Goal: Task Accomplishment & Management: Manage account settings

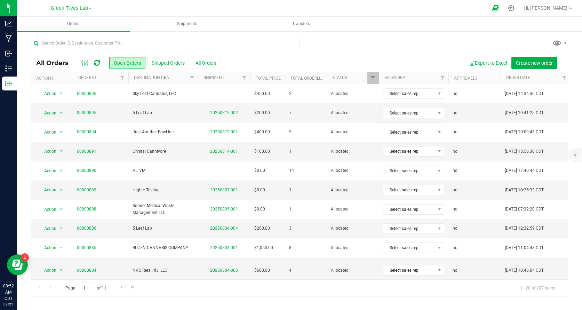
click at [0, 0] on p "Inventory" at bounding box center [0, 0] width 0 height 0
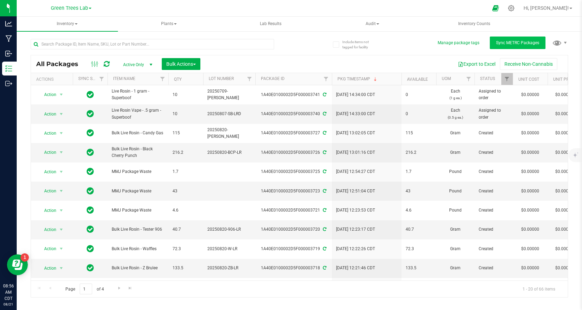
click at [521, 39] on button "Sync METRC Packages" at bounding box center [518, 43] width 56 height 13
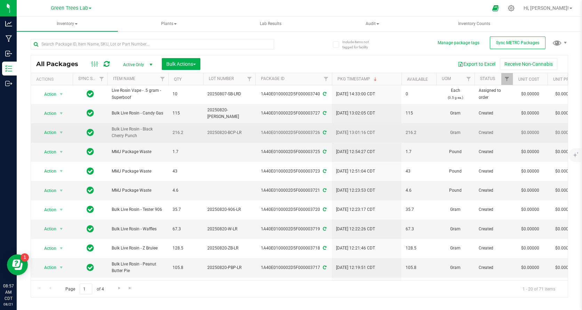
scroll to position [119, 0]
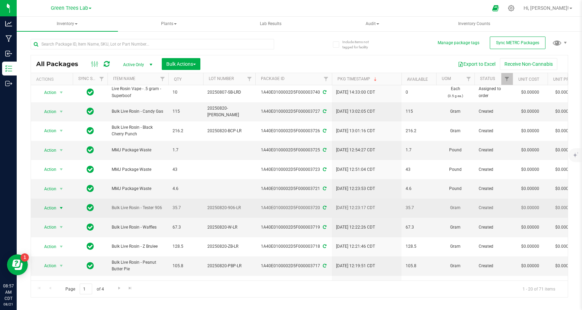
click at [61, 205] on span "select" at bounding box center [61, 208] width 6 height 6
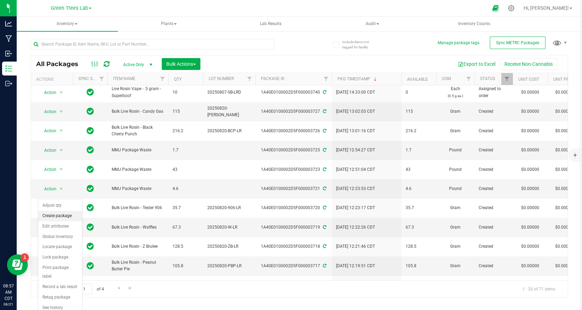
click at [58, 215] on li "Create package" at bounding box center [60, 216] width 44 height 10
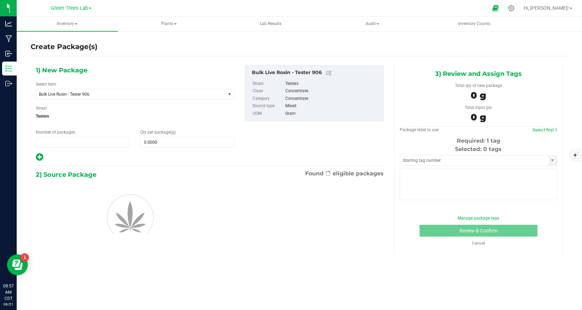
type input "1"
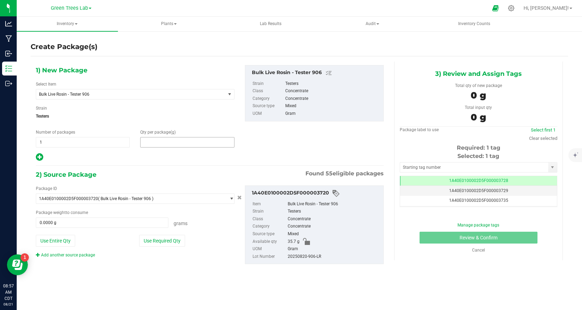
click at [168, 145] on span at bounding box center [187, 142] width 94 height 10
click at [168, 145] on input "text" at bounding box center [187, 142] width 93 height 10
type input "5"
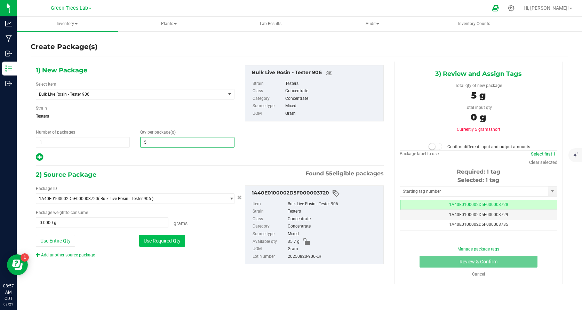
type input "5.0000"
click at [166, 243] on button "Use Required Qty" at bounding box center [162, 241] width 46 height 12
type input "5.0000 g"
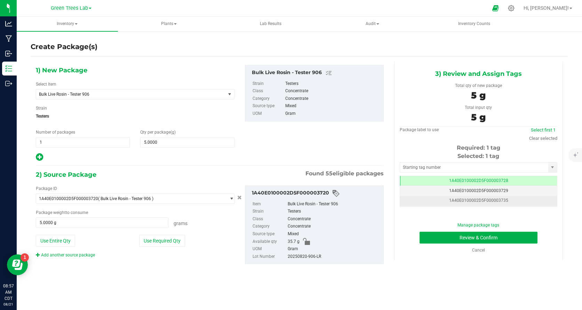
click at [511, 198] on td "1A40E0100002D5F000003735" at bounding box center [478, 201] width 157 height 10
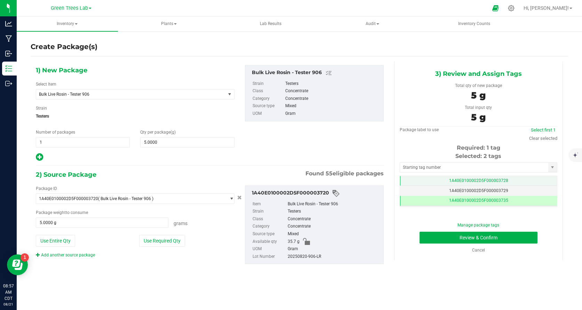
click at [509, 181] on td "1A40E0100002D5F000003728" at bounding box center [478, 181] width 157 height 10
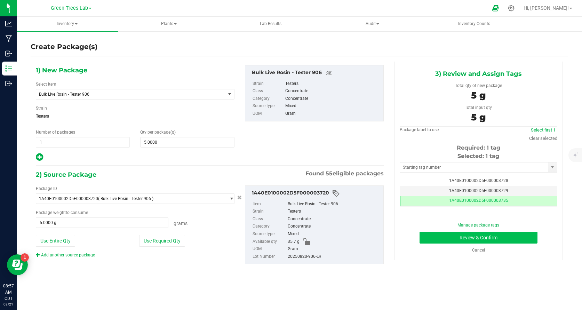
click at [520, 237] on button "Review & Confirm" at bounding box center [479, 238] width 118 height 12
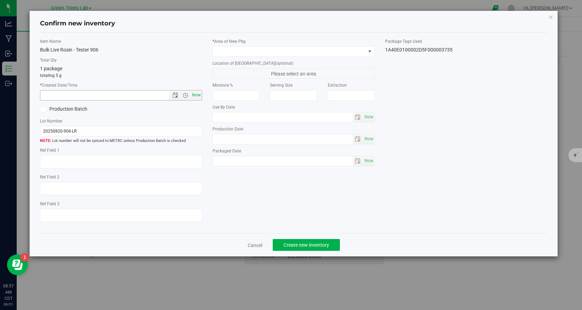
click at [196, 93] on span "Now" at bounding box center [197, 95] width 12 height 10
type input "[DATE] 8:57 AM"
click at [237, 51] on span at bounding box center [289, 52] width 153 height 10
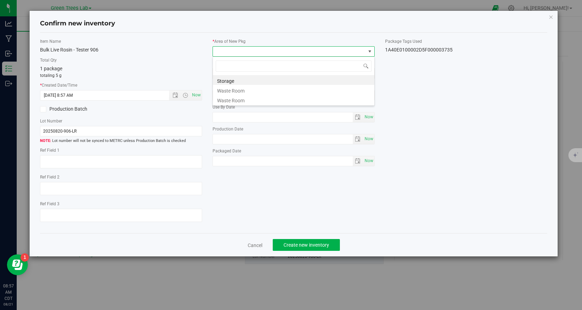
scroll to position [10, 162]
click at [233, 78] on li "Storage" at bounding box center [293, 80] width 161 height 10
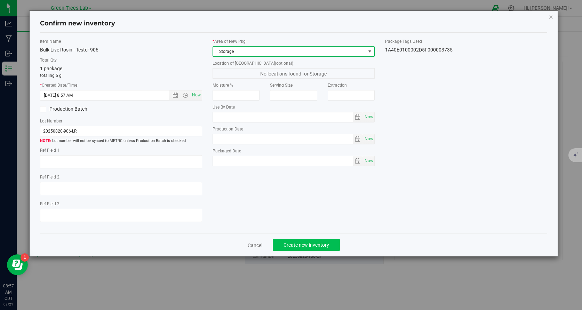
click at [305, 243] on span "Create new inventory" at bounding box center [307, 245] width 46 height 6
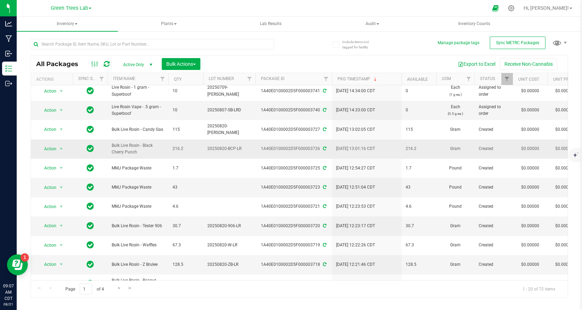
scroll to position [126, 0]
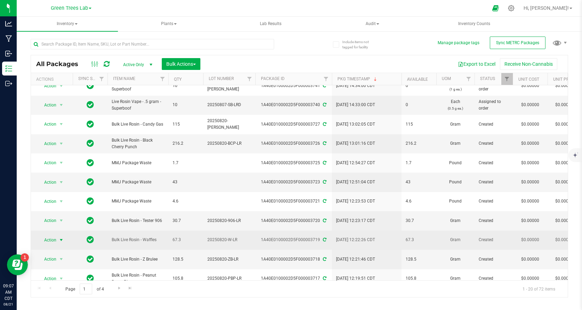
click at [60, 237] on span "select" at bounding box center [61, 240] width 6 height 6
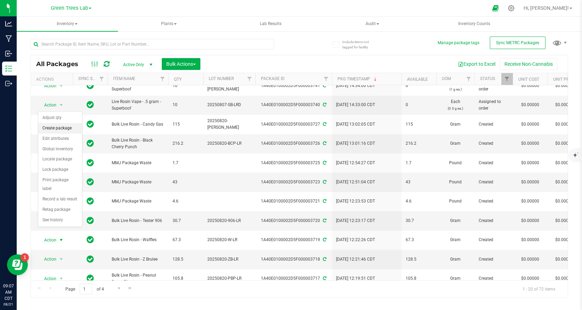
click at [56, 127] on li "Create package" at bounding box center [60, 128] width 44 height 10
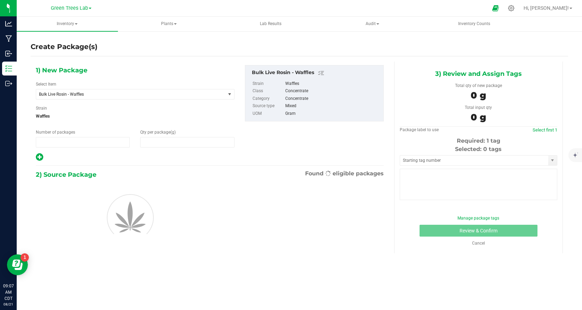
type input "1"
type input "0.0000"
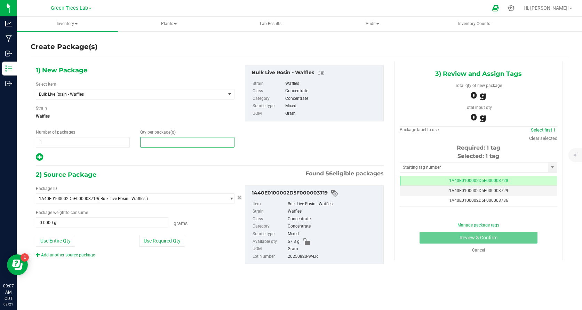
click at [162, 142] on span at bounding box center [187, 142] width 94 height 10
click at [162, 142] on input "text" at bounding box center [187, 142] width 93 height 10
type input "5"
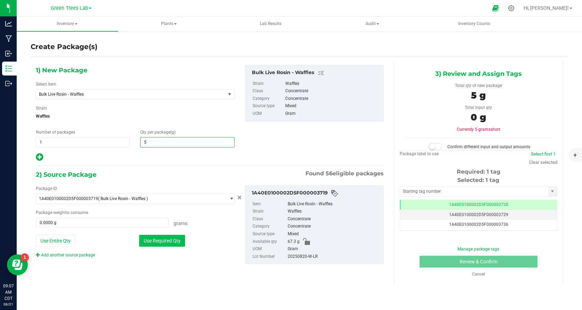
type input "5.0000"
click at [166, 243] on button "Use Required Qty" at bounding box center [162, 241] width 46 height 12
type input "5.0000 g"
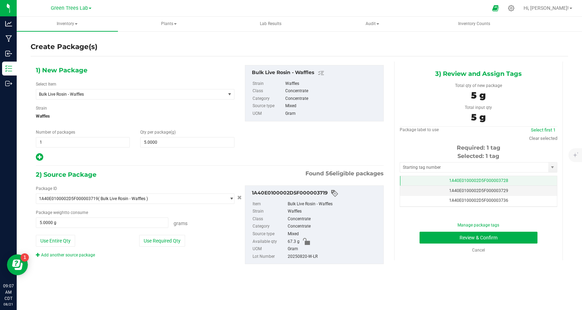
click at [494, 180] on span "1A40E0100002D5F000003728" at bounding box center [478, 180] width 59 height 5
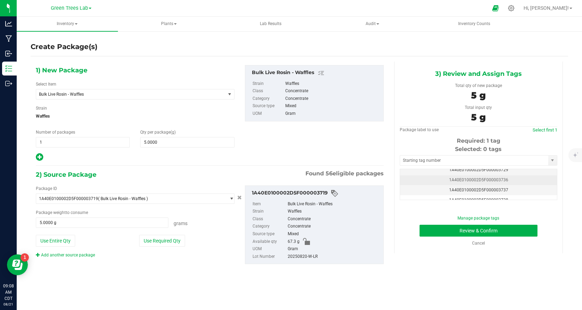
scroll to position [14, 0]
click at [501, 177] on span "1A40E0100002D5F000003736" at bounding box center [478, 179] width 59 height 5
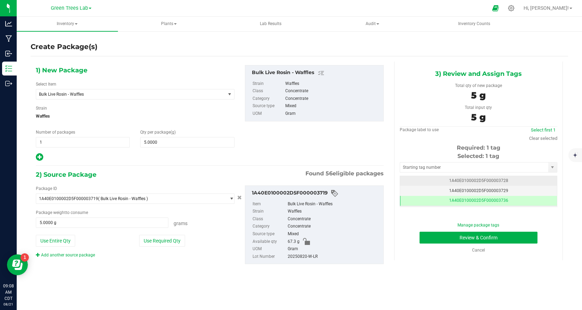
scroll to position [0, 0]
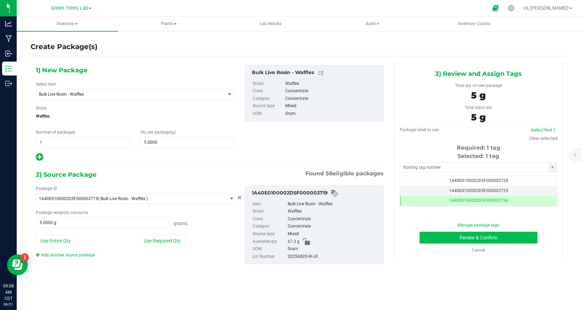
click at [512, 237] on button "Review & Confirm" at bounding box center [479, 238] width 118 height 12
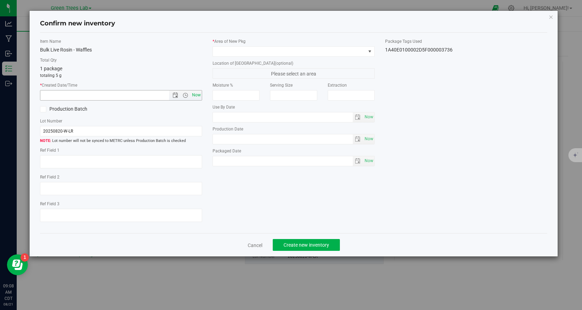
click at [197, 91] on span "Now" at bounding box center [197, 95] width 12 height 10
type input "[DATE] 9:08 AM"
click at [228, 53] on span at bounding box center [289, 52] width 153 height 10
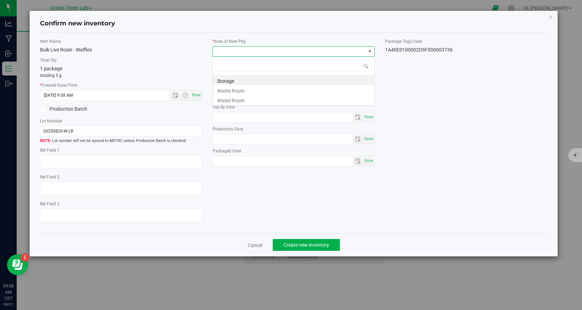
scroll to position [10, 162]
click at [230, 77] on li "Storage" at bounding box center [293, 80] width 161 height 10
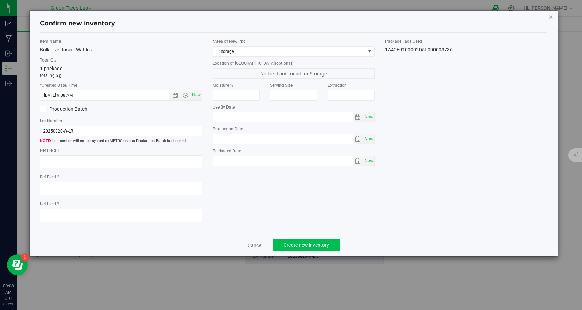
click at [329, 242] on span "Create new inventory" at bounding box center [307, 245] width 46 height 6
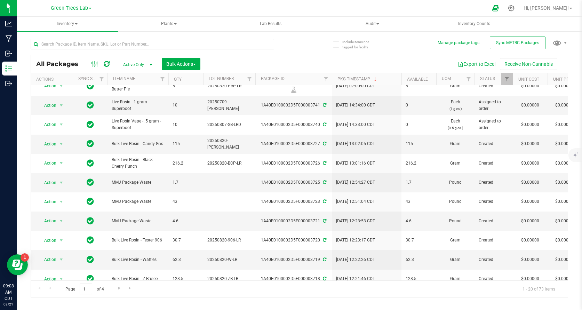
scroll to position [142, 0]
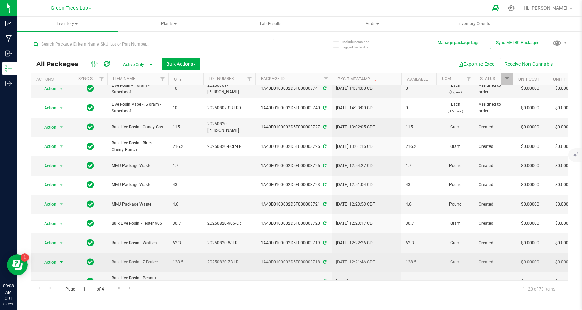
click at [60, 260] on span "select" at bounding box center [61, 263] width 6 height 6
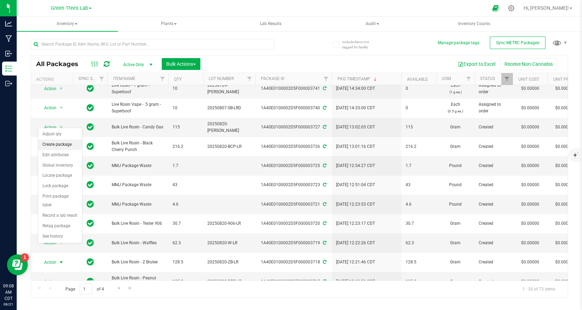
click at [62, 145] on li "Create package" at bounding box center [60, 145] width 44 height 10
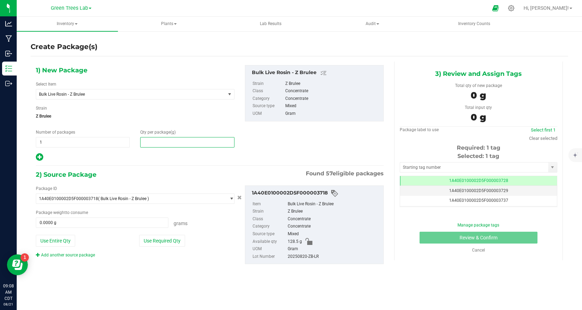
click at [178, 144] on span at bounding box center [187, 142] width 94 height 10
click at [178, 144] on input "text" at bounding box center [187, 142] width 93 height 10
type input "5"
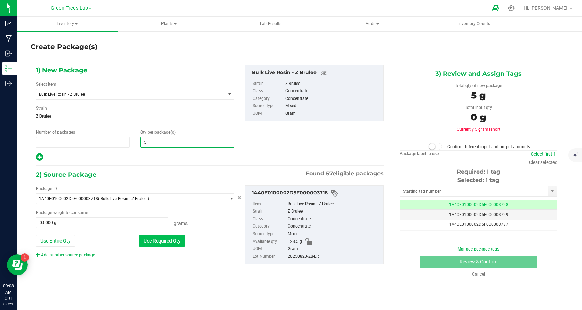
type input "5.0000"
click at [164, 237] on button "Use Required Qty" at bounding box center [162, 241] width 46 height 12
type input "5.0000 g"
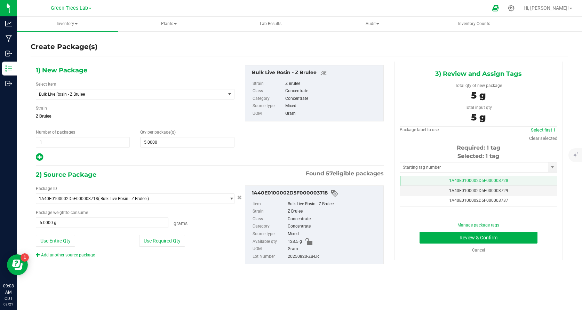
click at [516, 181] on td "1A40E0100002D5F000003728" at bounding box center [478, 181] width 157 height 10
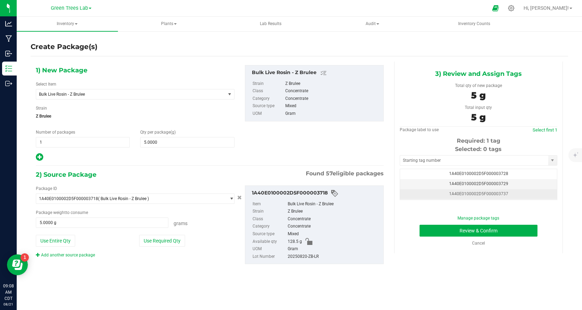
click at [512, 191] on td "1A40E0100002D5F000003737" at bounding box center [478, 194] width 157 height 10
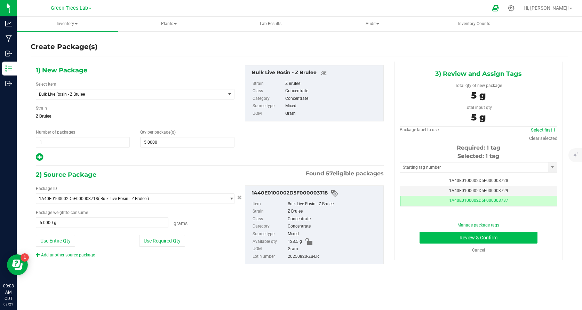
click at [519, 237] on button "Review & Confirm" at bounding box center [479, 238] width 118 height 12
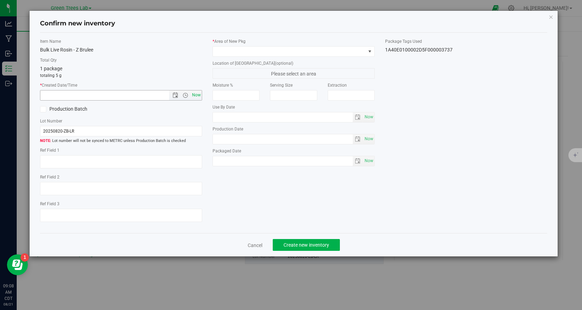
click at [197, 95] on span "Now" at bounding box center [197, 95] width 12 height 10
type input "[DATE] 9:08 AM"
click at [238, 46] on div "* Area of [GEOGRAPHIC_DATA]" at bounding box center [294, 47] width 162 height 18
click at [234, 54] on span at bounding box center [289, 52] width 153 height 10
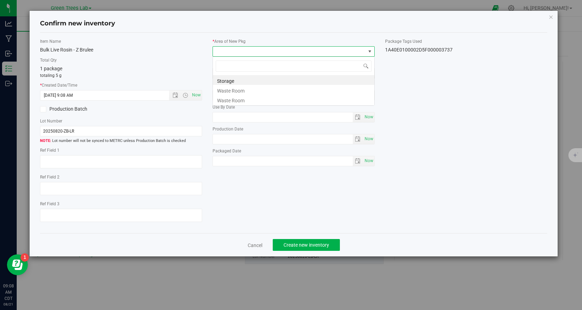
scroll to position [10, 162]
click at [234, 79] on li "Storage" at bounding box center [293, 80] width 161 height 10
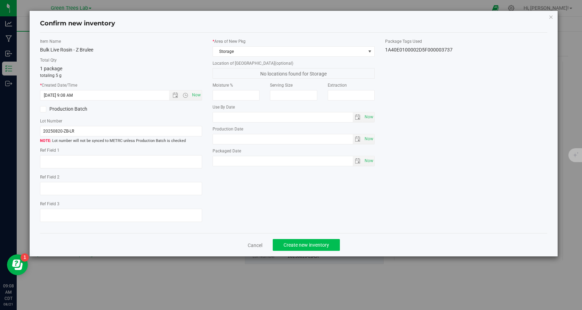
click at [306, 242] on span "Create new inventory" at bounding box center [307, 245] width 46 height 6
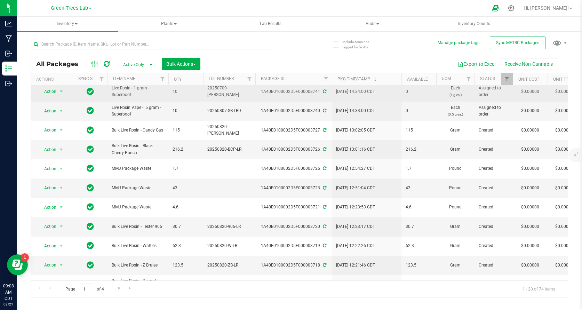
scroll to position [158, 0]
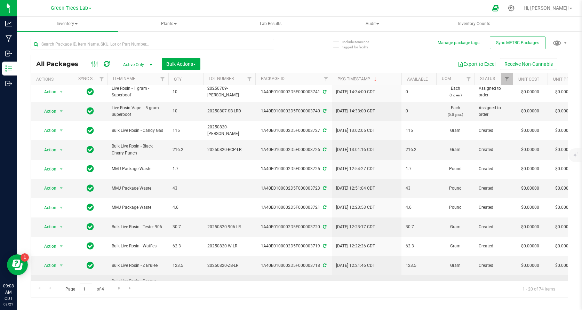
click at [60, 282] on span "select" at bounding box center [61, 285] width 6 height 6
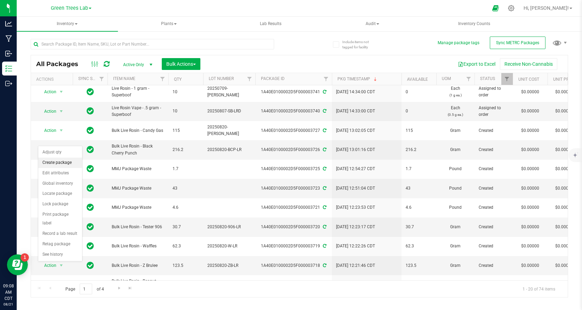
click at [61, 162] on li "Create package" at bounding box center [60, 163] width 44 height 10
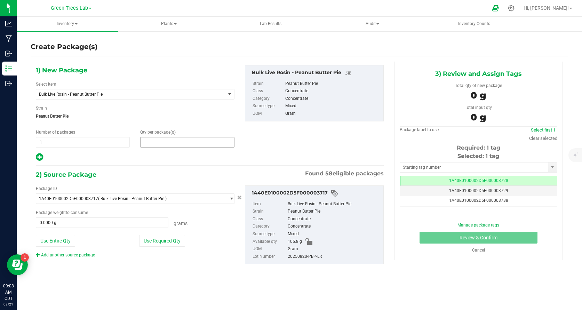
click at [168, 144] on span at bounding box center [187, 142] width 94 height 10
click at [168, 144] on input "text" at bounding box center [187, 142] width 93 height 10
type input "5"
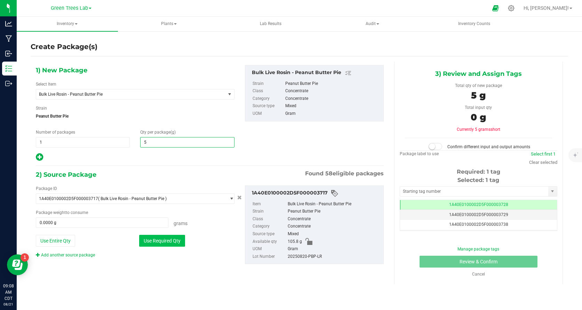
type input "5.0000"
click at [168, 242] on button "Use Required Qty" at bounding box center [162, 241] width 46 height 12
type input "5.0000 g"
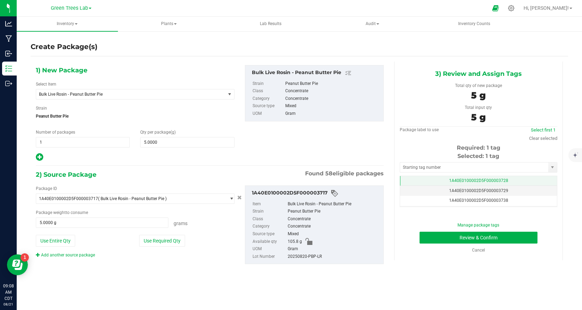
click at [494, 179] on span "1A40E0100002D5F000003728" at bounding box center [478, 180] width 59 height 5
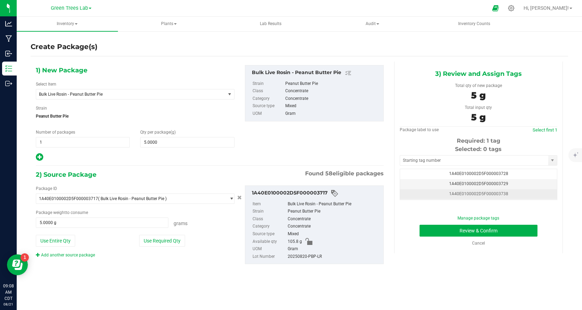
click at [493, 192] on span "1A40E0100002D5F000003738" at bounding box center [478, 193] width 59 height 5
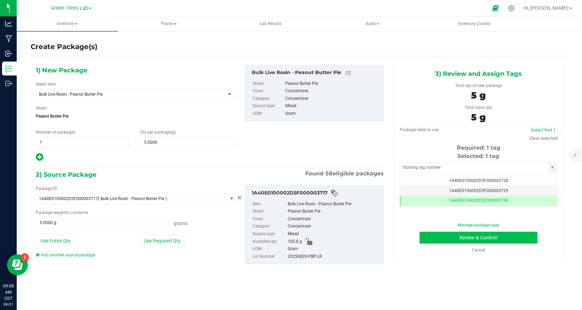
click at [523, 235] on button "Review & Confirm" at bounding box center [479, 238] width 118 height 12
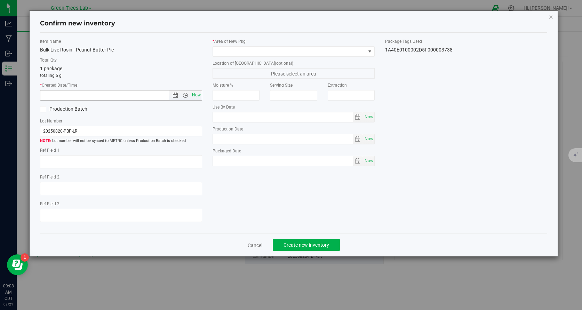
click at [198, 93] on span "Now" at bounding box center [197, 95] width 12 height 10
type input "[DATE] 9:08 AM"
click at [233, 52] on span at bounding box center [289, 52] width 153 height 10
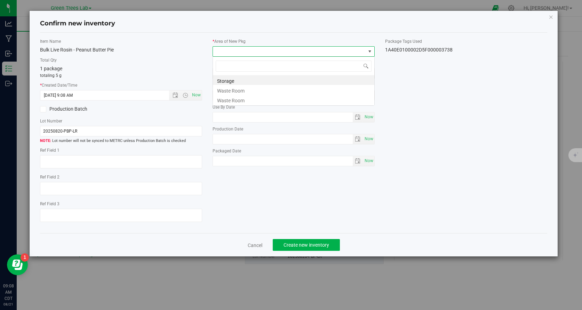
scroll to position [10, 162]
click at [229, 80] on li "Storage" at bounding box center [293, 80] width 161 height 10
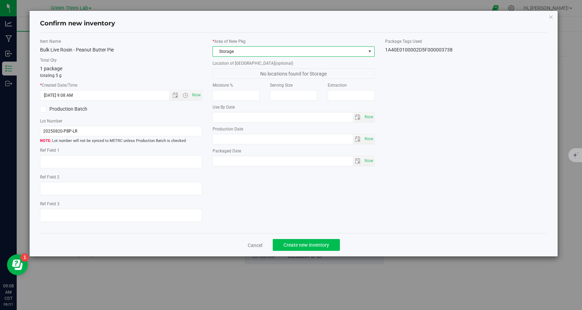
click at [303, 245] on span "Create new inventory" at bounding box center [307, 245] width 46 height 6
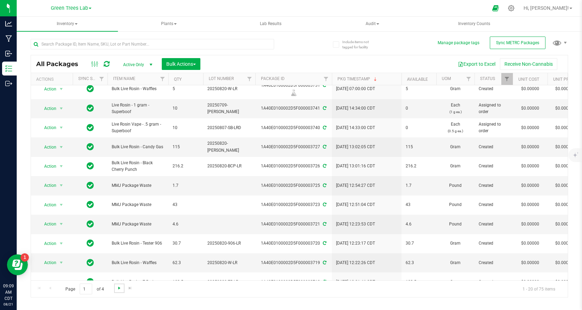
click at [117, 287] on span "Go to the next page" at bounding box center [120, 288] width 6 height 6
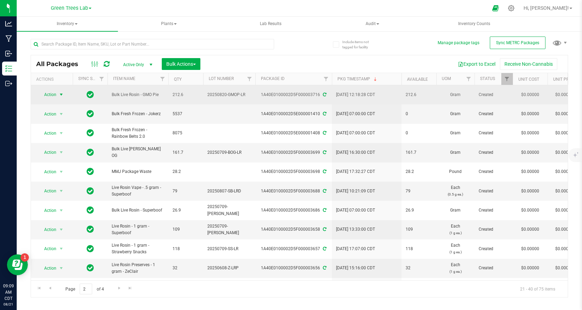
click at [62, 90] on span "select" at bounding box center [61, 95] width 9 height 10
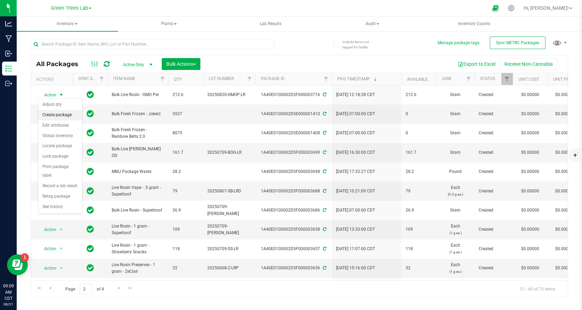
click at [63, 116] on li "Create package" at bounding box center [60, 115] width 44 height 10
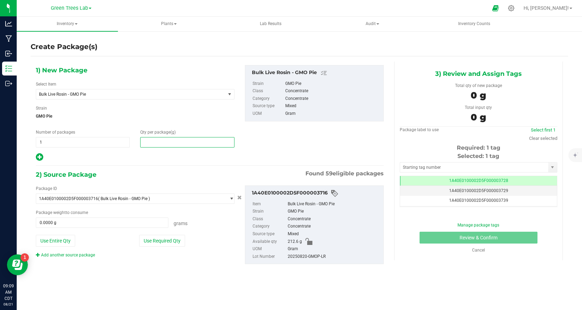
click at [158, 142] on span at bounding box center [187, 142] width 94 height 10
click at [158, 142] on input "text" at bounding box center [187, 142] width 93 height 10
type input "5"
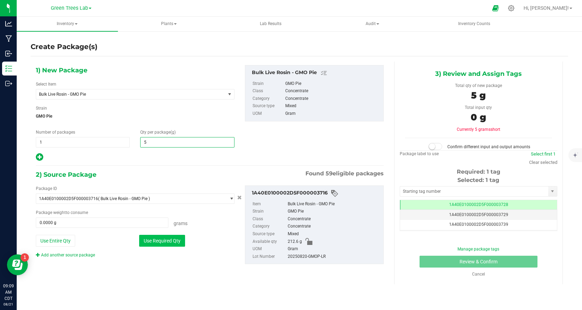
type input "5.0000"
click at [166, 238] on button "Use Required Qty" at bounding box center [162, 241] width 46 height 12
type input "5.0000 g"
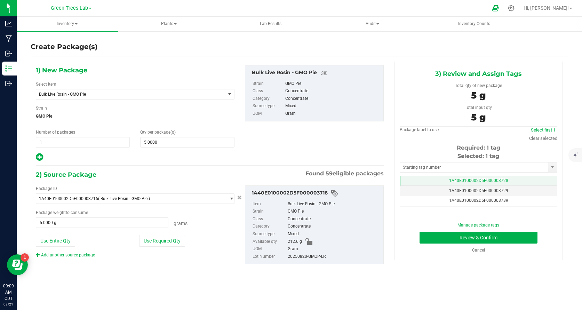
click at [491, 179] on span "1A40E0100002D5F000003728" at bounding box center [478, 180] width 59 height 5
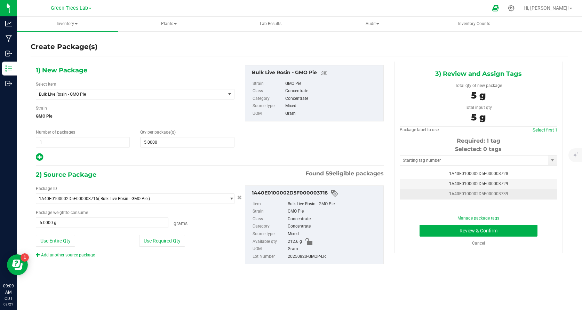
click at [492, 195] on span "1A40E0100002D5F000003739" at bounding box center [478, 193] width 59 height 5
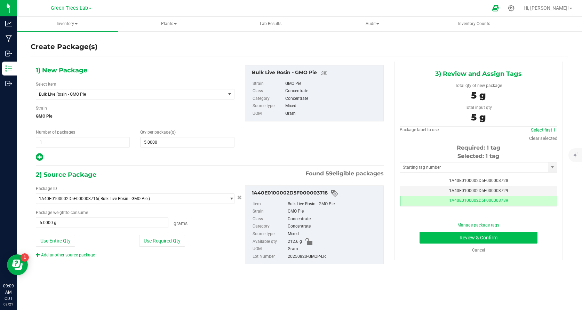
click at [525, 237] on button "Review & Confirm" at bounding box center [479, 238] width 118 height 12
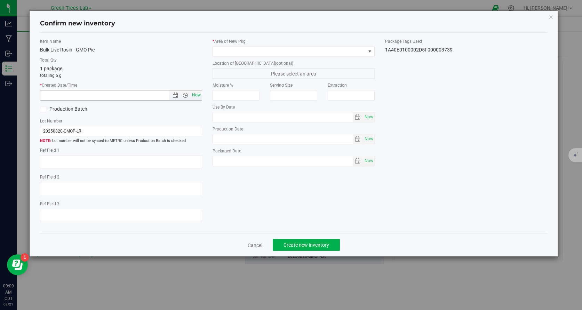
click at [196, 96] on span "Now" at bounding box center [197, 95] width 12 height 10
type input "[DATE] 9:09 AM"
click at [239, 45] on div "* Area of [GEOGRAPHIC_DATA]" at bounding box center [294, 47] width 162 height 18
click at [237, 48] on span at bounding box center [289, 52] width 153 height 10
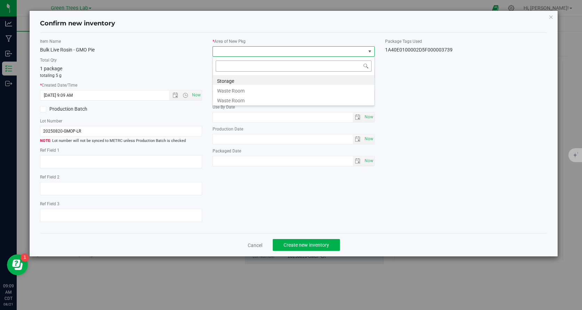
scroll to position [10, 162]
click at [234, 77] on li "Storage" at bounding box center [293, 80] width 161 height 10
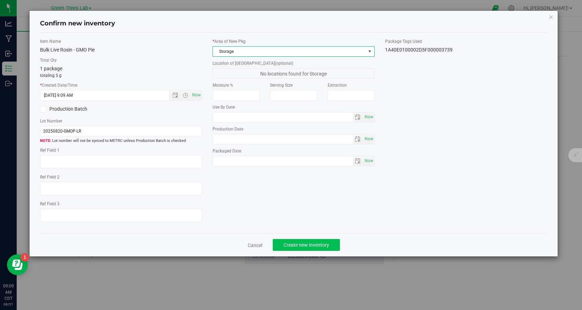
click at [300, 240] on button "Create new inventory" at bounding box center [306, 245] width 67 height 12
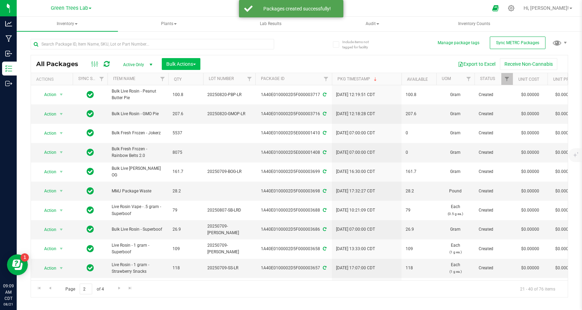
click at [196, 65] on span "button" at bounding box center [194, 64] width 3 height 1
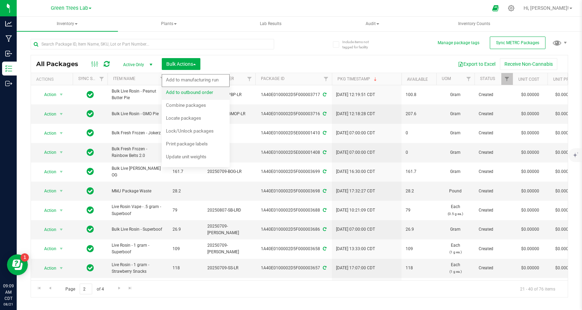
click at [191, 93] on span "Add to outbound order" at bounding box center [189, 92] width 47 height 6
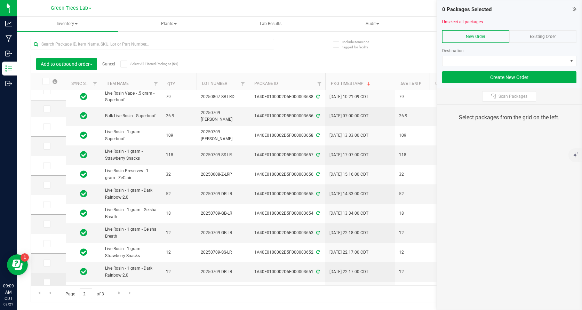
scroll to position [46, 0]
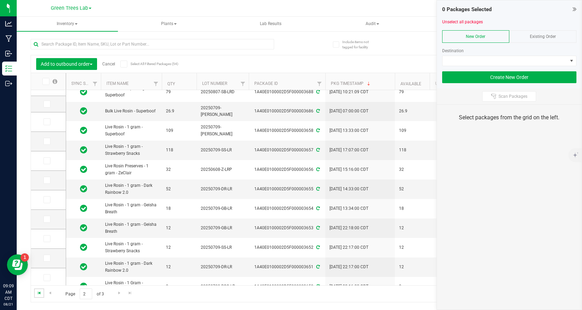
click at [39, 293] on span "Go to the first page" at bounding box center [40, 293] width 6 height 6
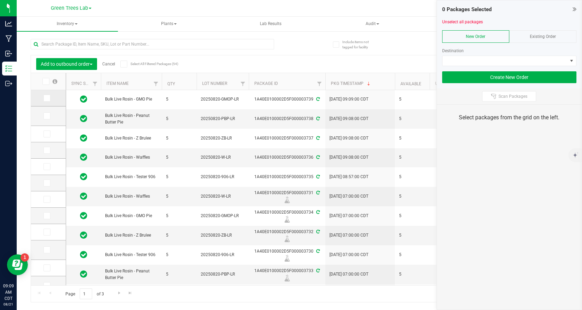
click at [44, 98] on span at bounding box center [47, 98] width 7 height 7
click at [0, 0] on input "checkbox" at bounding box center [0, 0] width 0 height 0
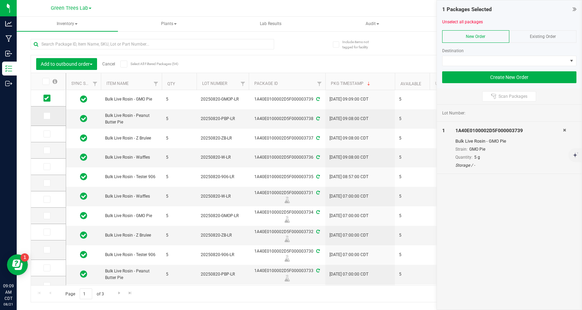
click at [44, 116] on icon at bounding box center [46, 116] width 5 height 0
click at [0, 0] on input "checkbox" at bounding box center [0, 0] width 0 height 0
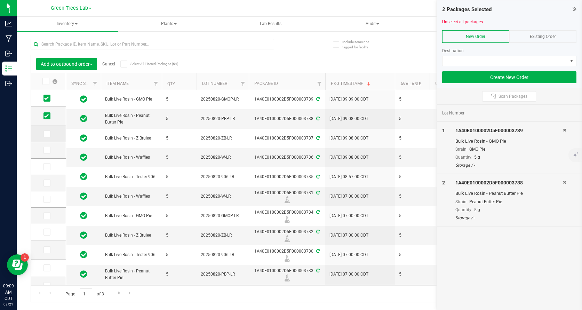
click at [44, 134] on icon at bounding box center [46, 134] width 5 height 0
click at [0, 0] on input "checkbox" at bounding box center [0, 0] width 0 height 0
click at [44, 150] on icon at bounding box center [46, 150] width 5 height 0
click at [0, 0] on input "checkbox" at bounding box center [0, 0] width 0 height 0
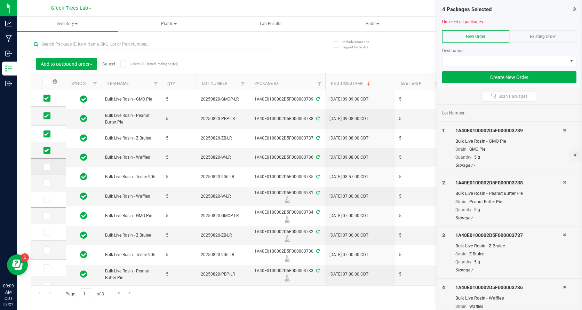
click at [44, 167] on icon at bounding box center [46, 167] width 5 height 0
click at [0, 0] on input "checkbox" at bounding box center [0, 0] width 0 height 0
click at [44, 183] on icon at bounding box center [46, 183] width 5 height 0
click at [0, 0] on input "checkbox" at bounding box center [0, 0] width 0 height 0
click at [44, 199] on icon at bounding box center [46, 199] width 5 height 0
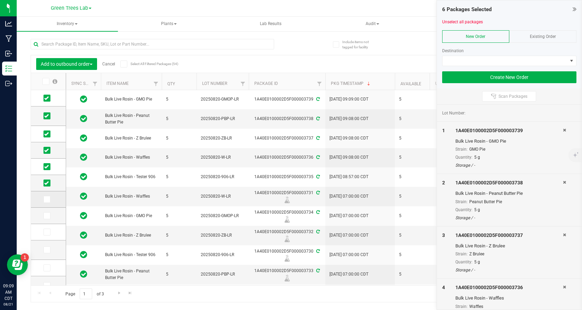
click at [0, 0] on input "checkbox" at bounding box center [0, 0] width 0 height 0
click at [44, 216] on icon at bounding box center [46, 216] width 5 height 0
click at [0, 0] on input "checkbox" at bounding box center [0, 0] width 0 height 0
click at [44, 232] on icon at bounding box center [46, 232] width 5 height 0
click at [0, 0] on input "checkbox" at bounding box center [0, 0] width 0 height 0
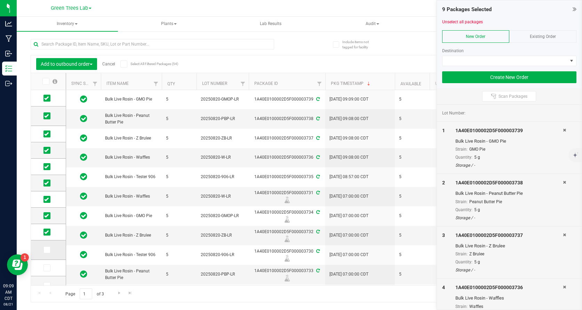
click at [44, 250] on icon at bounding box center [46, 250] width 5 height 0
click at [0, 0] on input "checkbox" at bounding box center [0, 0] width 0 height 0
click at [521, 60] on span at bounding box center [505, 61] width 125 height 10
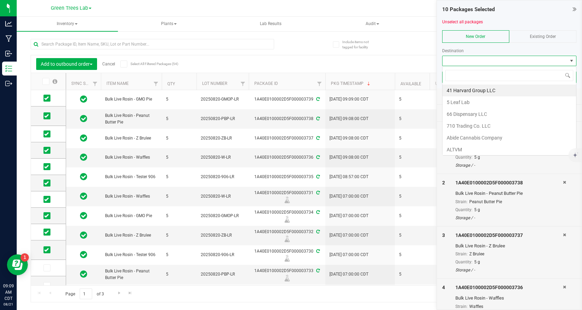
scroll to position [10, 135]
type input "higher"
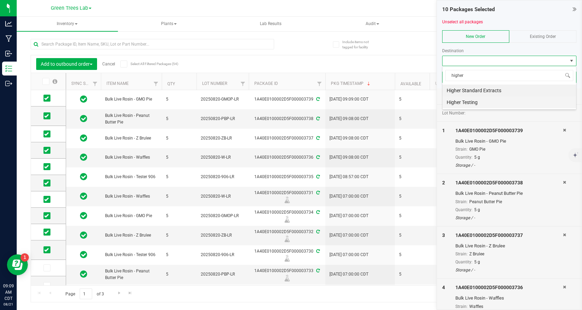
click at [483, 102] on li "Higher Testing" at bounding box center [510, 102] width 134 height 12
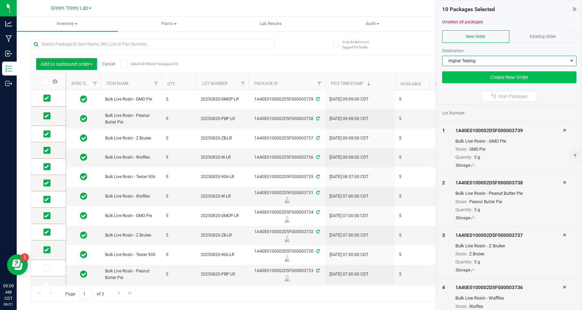
click at [538, 74] on button "Create New Order" at bounding box center [509, 77] width 134 height 12
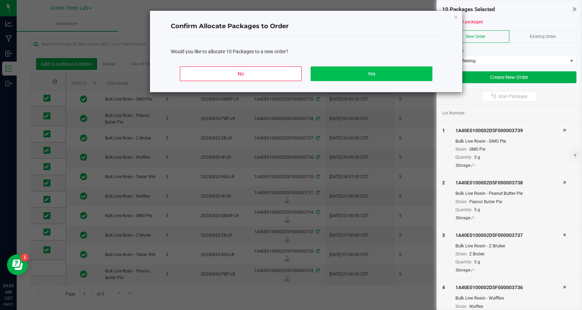
click at [403, 71] on button "Yes" at bounding box center [372, 73] width 122 height 15
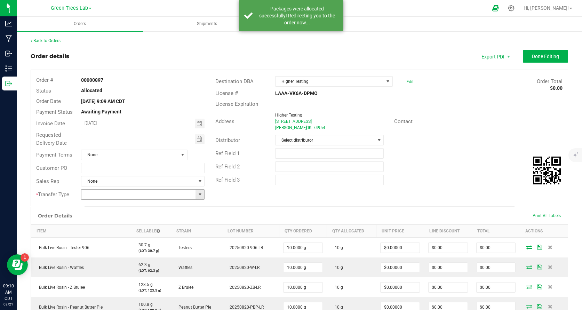
click at [201, 192] on span at bounding box center [200, 195] width 6 height 6
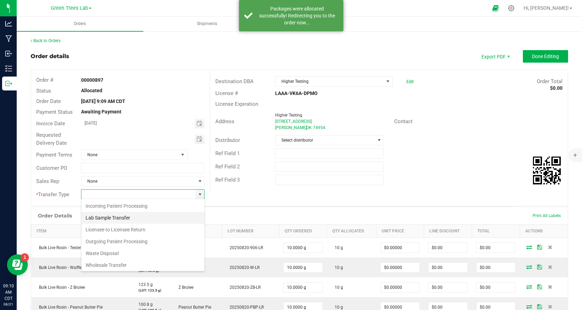
scroll to position [10, 124]
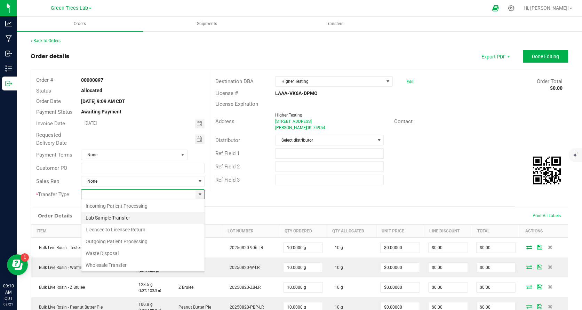
click at [142, 221] on li "Lab Sample Transfer" at bounding box center [142, 218] width 123 height 12
type input "Lab Sample Transfer"
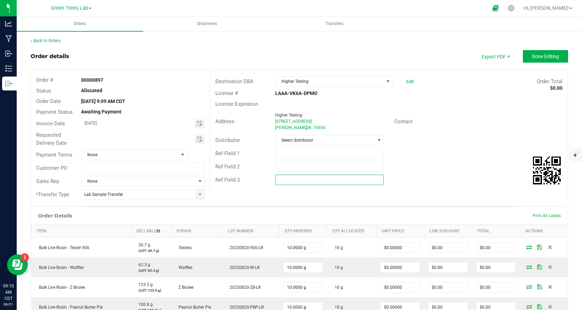
click at [294, 179] on input "text" at bounding box center [329, 180] width 109 height 10
click at [254, 189] on div "Destination DBA Higher Testing Edit Order Total $0.00 License # LAAA-VK6A-DPMO …" at bounding box center [389, 130] width 358 height 121
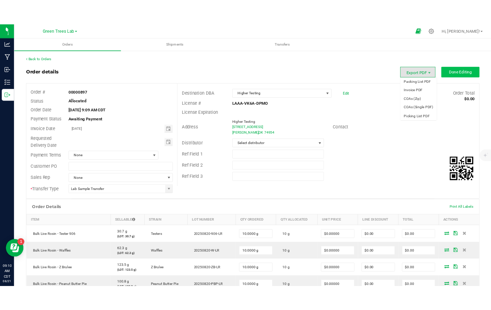
scroll to position [0, 0]
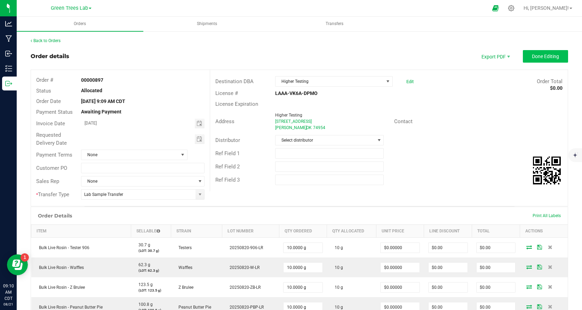
click at [544, 56] on span "Done Editing" at bounding box center [545, 57] width 27 height 6
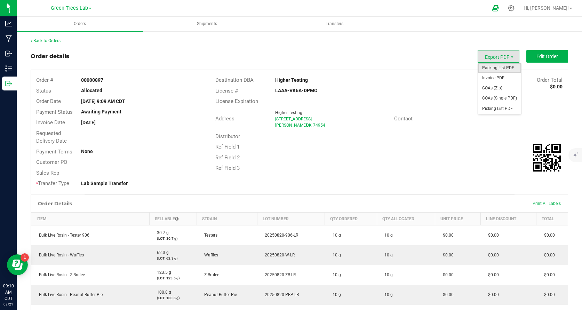
click at [498, 69] on span "Packing List PDF" at bounding box center [499, 68] width 43 height 10
click at [500, 76] on span "Invoice PDF" at bounding box center [499, 78] width 43 height 10
click at [204, 22] on span "Shipments" at bounding box center [207, 24] width 39 height 6
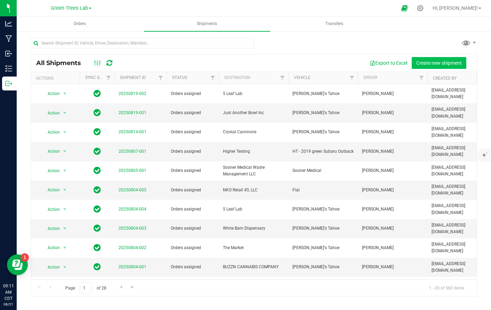
click at [444, 64] on span "Create new shipment" at bounding box center [440, 63] width 46 height 6
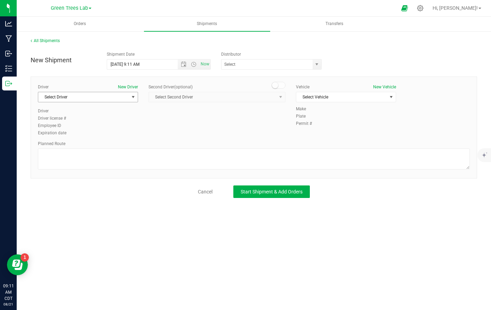
click at [81, 102] on span "Select Driver" at bounding box center [83, 97] width 91 height 10
click at [61, 123] on span "[PERSON_NAME]" at bounding box center [58, 126] width 32 height 9
type input "[PERSON_NAME]"
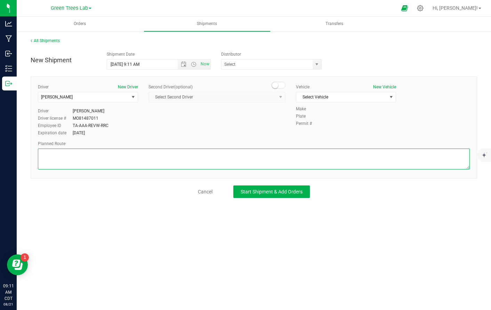
click at [94, 161] on textarea at bounding box center [254, 159] width 432 height 21
type textarea "see GPS"
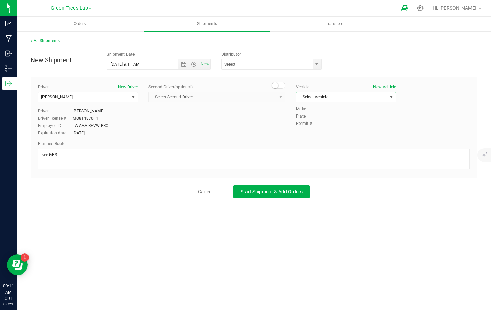
click at [336, 100] on span "Select Vehicle" at bounding box center [342, 97] width 91 height 10
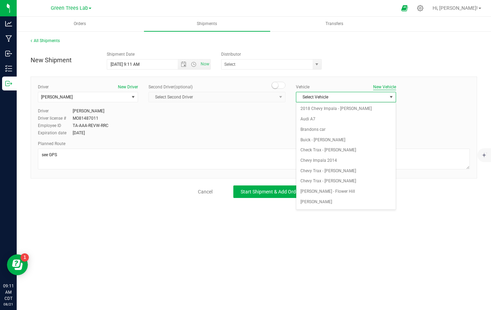
click at [386, 86] on button "New Vehicle" at bounding box center [384, 87] width 23 height 6
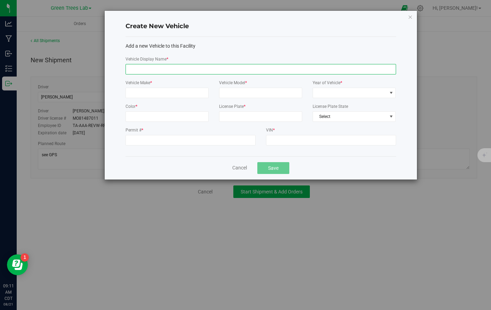
click at [129, 69] on input "Vehicle Display Name *" at bounding box center [261, 69] width 271 height 10
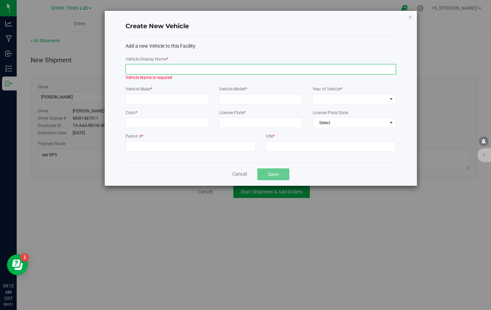
click at [137, 68] on input "Vehicle Display Name *" at bounding box center [261, 69] width 271 height 10
paste input "Nissan Sentra"
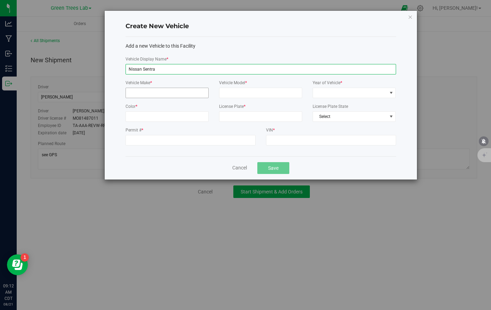
type input "Nissan Sentra"
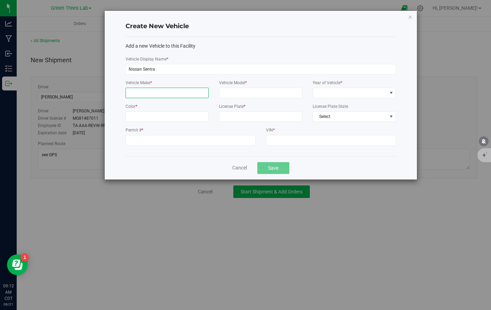
click at [138, 94] on input "Vehicle Make *" at bounding box center [167, 93] width 83 height 10
paste input "Nissan Sentra"
click at [144, 94] on input "Nissan Sentra" at bounding box center [167, 93] width 83 height 10
type input "Nissan"
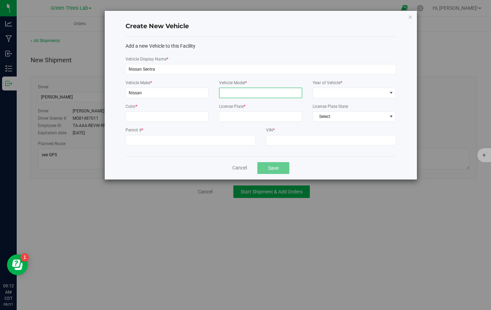
click at [234, 93] on input "Vehicle Model *" at bounding box center [260, 93] width 83 height 10
paste input "Sentra"
type input "Sentra"
click at [337, 90] on span at bounding box center [350, 93] width 74 height 10
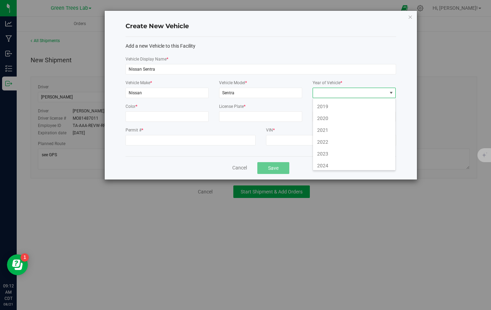
scroll to position [461, 0]
click at [329, 141] on li "2022" at bounding box center [354, 141] width 82 height 12
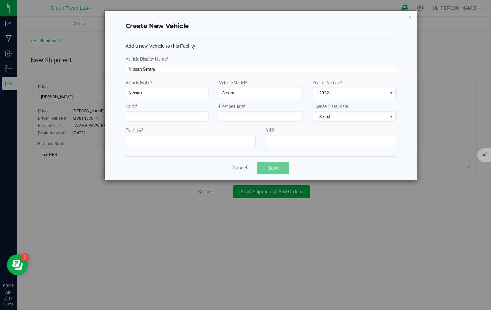
click at [204, 130] on label "Permit # *" at bounding box center [191, 130] width 130 height 6
click at [204, 135] on input "Permit # *" at bounding box center [191, 140] width 130 height 10
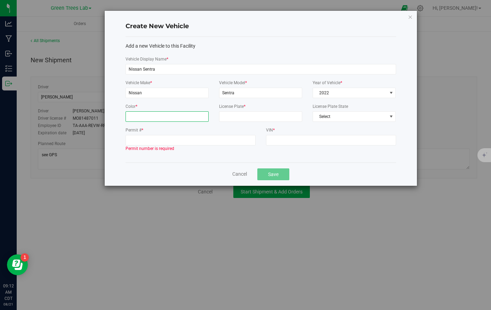
click at [175, 117] on input "Color *" at bounding box center [167, 116] width 83 height 10
type input "n/a"
click at [240, 117] on input "License Plate *" at bounding box center [260, 116] width 83 height 10
type input "LVD-795"
click at [331, 116] on span "Select" at bounding box center [350, 117] width 74 height 10
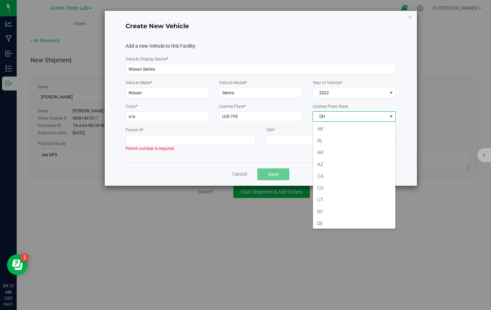
scroll to position [333, 0]
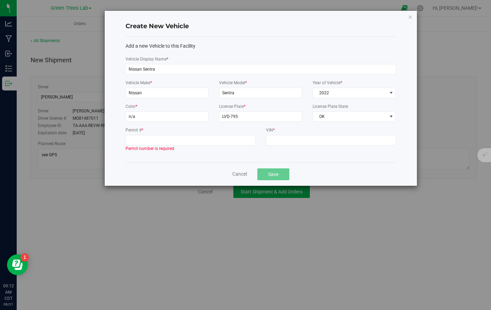
click at [309, 156] on div "Permit # * Permit number is required VIN *" at bounding box center [260, 142] width 281 height 30
click at [171, 140] on input "Permit # *" at bounding box center [191, 140] width 130 height 10
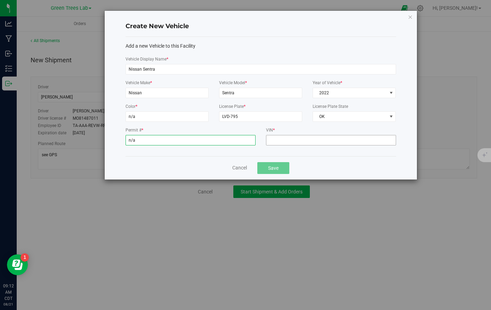
type input "n/a"
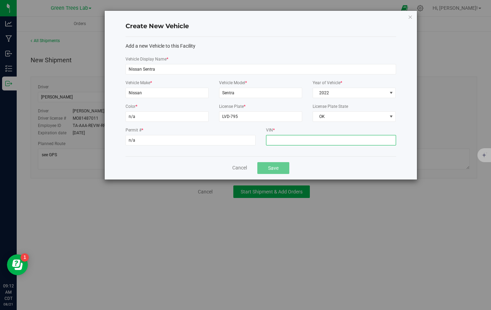
click at [304, 139] on input "VIN *" at bounding box center [331, 140] width 130 height 10
type input "n/a"
click at [280, 166] on button "Save" at bounding box center [274, 168] width 32 height 12
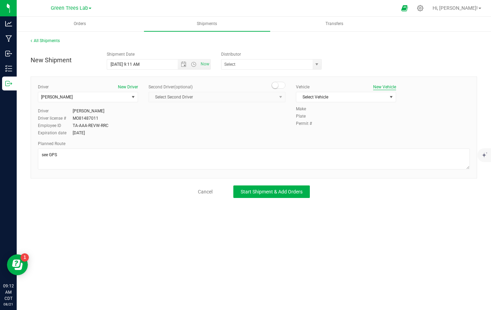
click at [387, 85] on button "New Vehicle" at bounding box center [384, 87] width 23 height 6
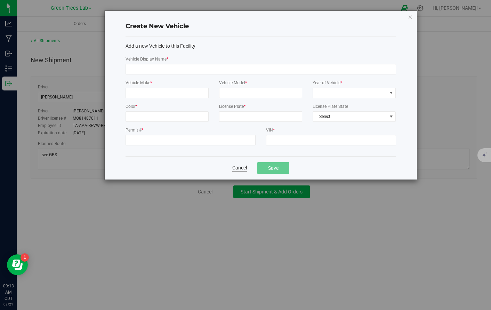
click at [237, 165] on button "Cancel" at bounding box center [239, 167] width 15 height 7
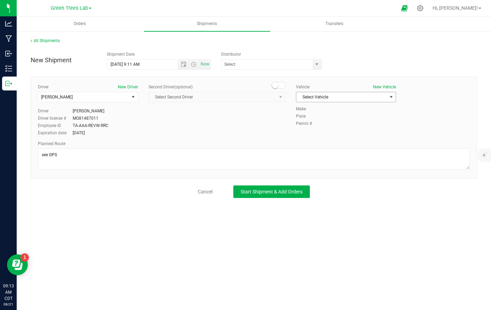
click at [364, 94] on span "Select Vehicle" at bounding box center [342, 97] width 91 height 10
click at [342, 94] on span "Select Vehicle" at bounding box center [342, 97] width 91 height 10
click at [389, 86] on button "New Vehicle" at bounding box center [384, 87] width 23 height 6
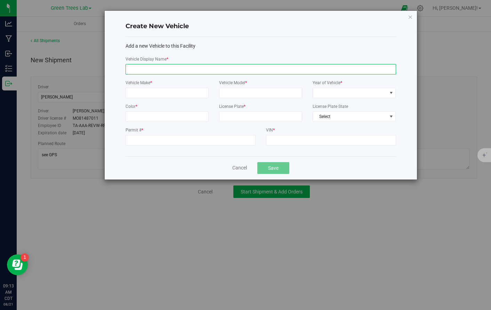
click at [132, 66] on input "Vehicle Display Name *" at bounding box center [261, 69] width 271 height 10
paste input "Sentra"
type input "Sentra"
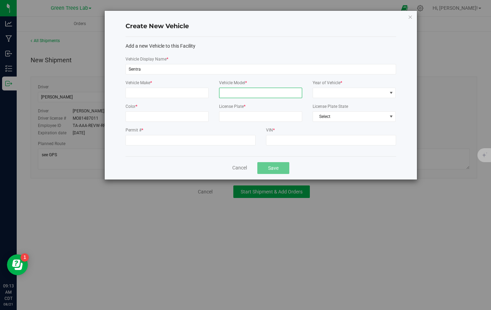
click at [235, 88] on input "Vehicle Model *" at bounding box center [260, 93] width 83 height 10
paste input "Sentra"
type input "Sentra"
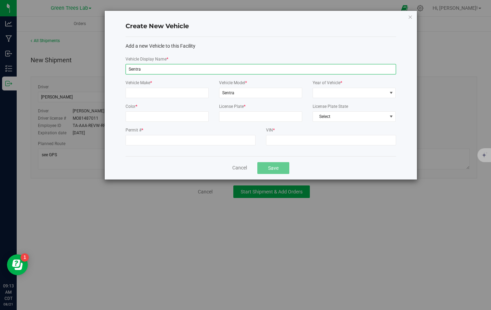
click at [129, 70] on input "Sentra" at bounding box center [261, 69] width 271 height 10
click at [134, 70] on input "Nissan Sentra" at bounding box center [261, 69] width 271 height 10
type input "Nissan Sentra"
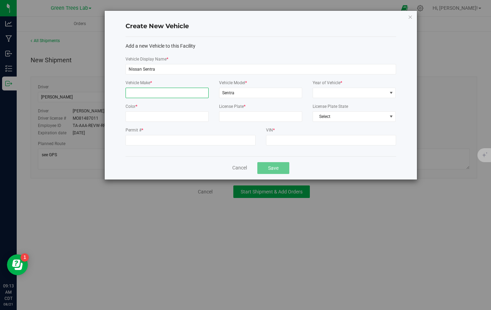
click at [138, 90] on input "Vehicle Make *" at bounding box center [167, 93] width 83 height 10
paste input "Nissan"
type input "Nissan"
click at [352, 92] on span at bounding box center [350, 93] width 74 height 10
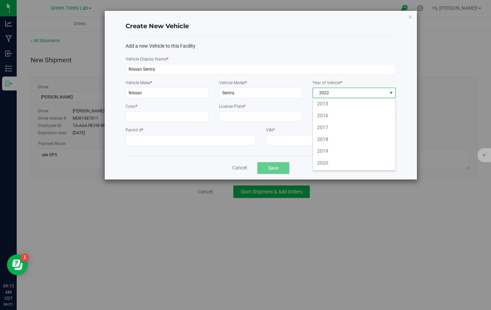
scroll to position [439, 0]
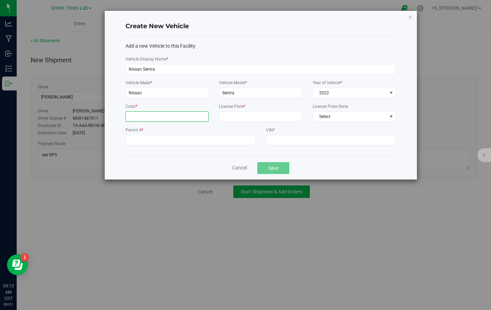
click at [166, 117] on input "Color *" at bounding box center [167, 116] width 83 height 10
click at [245, 112] on input "License Plate *" at bounding box center [260, 116] width 83 height 10
type input "LVD-795"
click at [329, 117] on span "Select" at bounding box center [350, 117] width 74 height 10
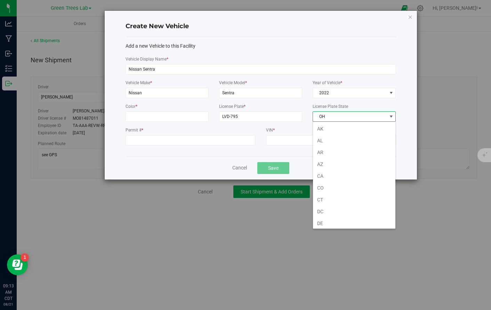
scroll to position [333, 0]
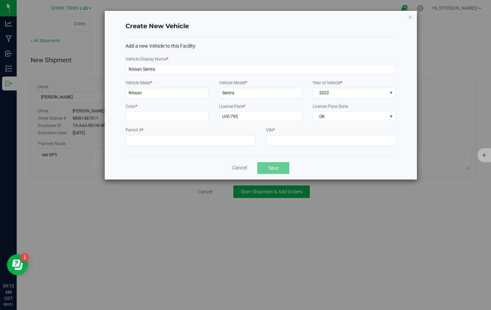
click at [166, 145] on div "Permit # *" at bounding box center [190, 139] width 141 height 24
click at [161, 141] on input "Permit # *" at bounding box center [191, 140] width 130 height 10
click at [294, 138] on input "VIN *" at bounding box center [331, 140] width 130 height 10
click at [313, 159] on div "Cancel Save" at bounding box center [261, 167] width 271 height 23
click at [282, 168] on button "Save" at bounding box center [274, 168] width 32 height 12
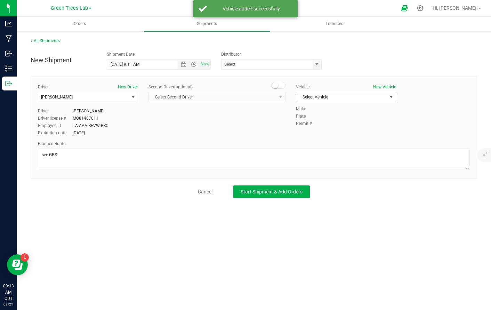
click at [345, 95] on span "Select Vehicle" at bounding box center [342, 97] width 91 height 10
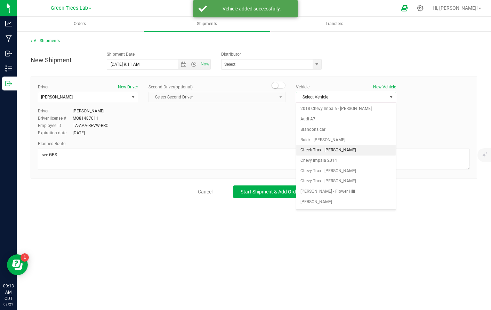
scroll to position [279, 0]
click at [321, 216] on li "Nissan Sentra" at bounding box center [347, 221] width 100 height 10
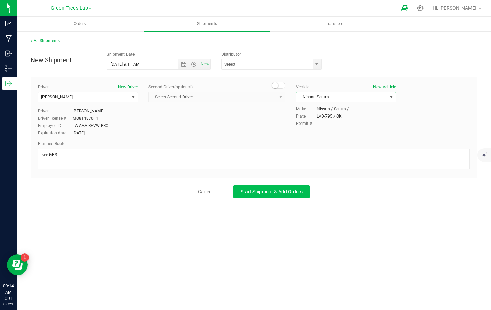
click at [289, 195] on button "Start Shipment & Add Orders" at bounding box center [272, 191] width 77 height 13
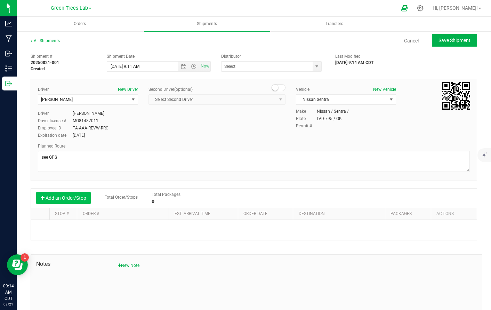
click at [71, 197] on button "Add an Order/Stop" at bounding box center [63, 198] width 55 height 12
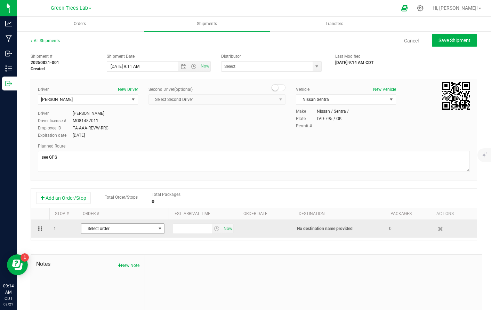
click at [139, 229] on span "Select order" at bounding box center [118, 229] width 74 height 10
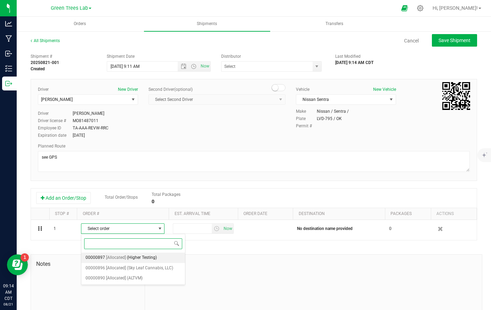
click at [141, 257] on span "(Higher Testing)" at bounding box center [142, 257] width 30 height 9
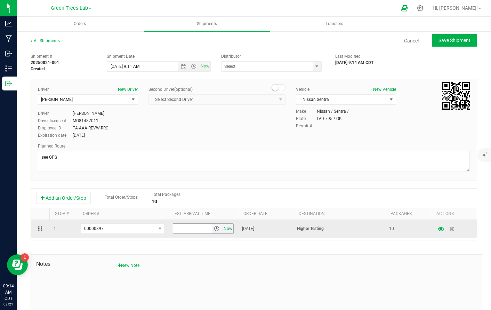
click at [229, 226] on span "Now" at bounding box center [228, 229] width 12 height 10
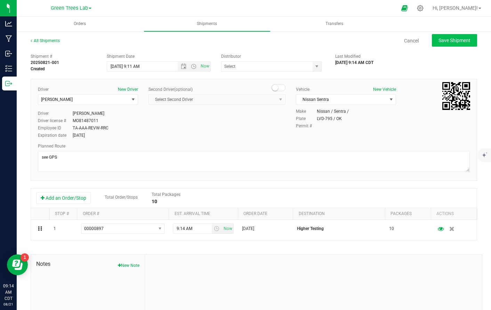
click at [463, 42] on span "Save Shipment" at bounding box center [455, 41] width 32 height 6
type input "[DATE] 2:11 PM"
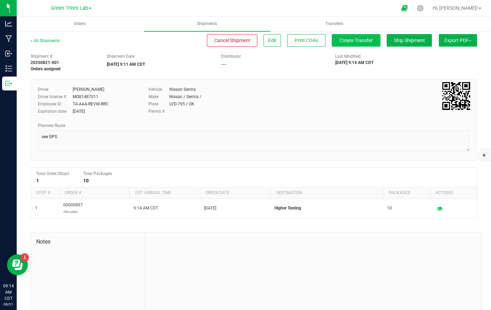
click at [361, 37] on button "Create Transfer" at bounding box center [356, 40] width 49 height 13
